Goal: Task Accomplishment & Management: Manage account settings

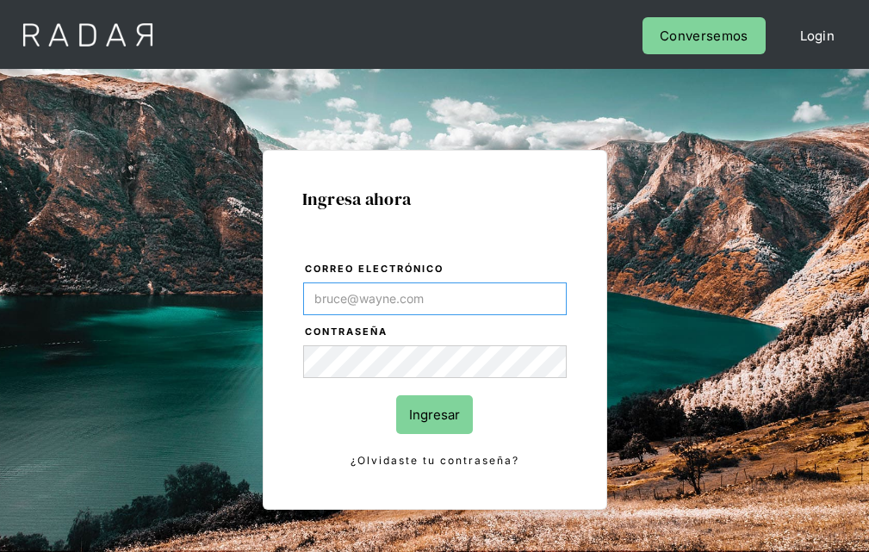
type input "[EMAIL_ADDRESS][PERSON_NAME][DOMAIN_NAME]"
click at [434, 414] on input "Ingresar" at bounding box center [434, 414] width 77 height 39
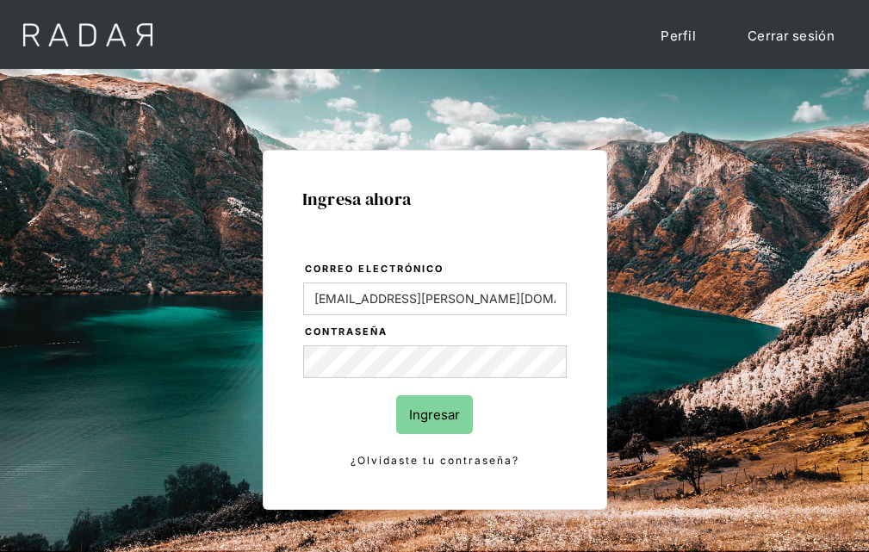
click at [434, 414] on input "Ingresar" at bounding box center [434, 414] width 77 height 39
